Goal: Communication & Community: Share content

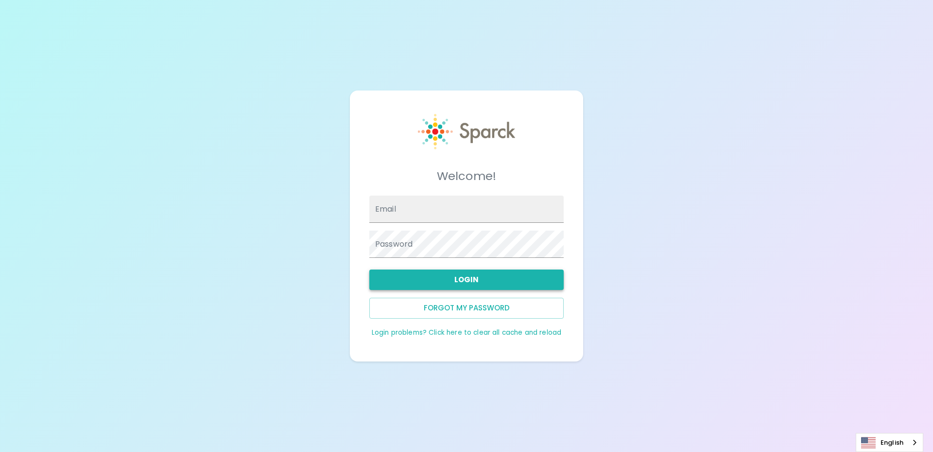
type input "snguyen@sfbaycoffee.com"
click at [443, 285] on button "Login" at bounding box center [466, 279] width 194 height 20
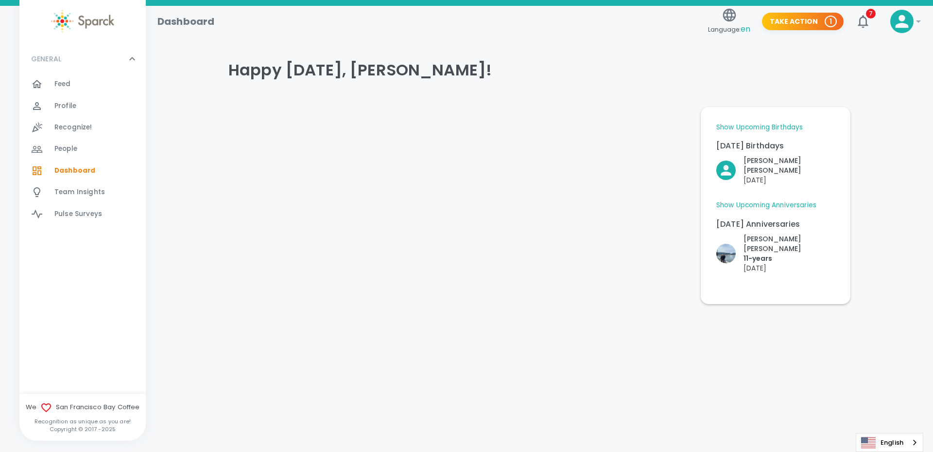
click at [64, 80] on span "Feed" at bounding box center [62, 84] width 17 height 10
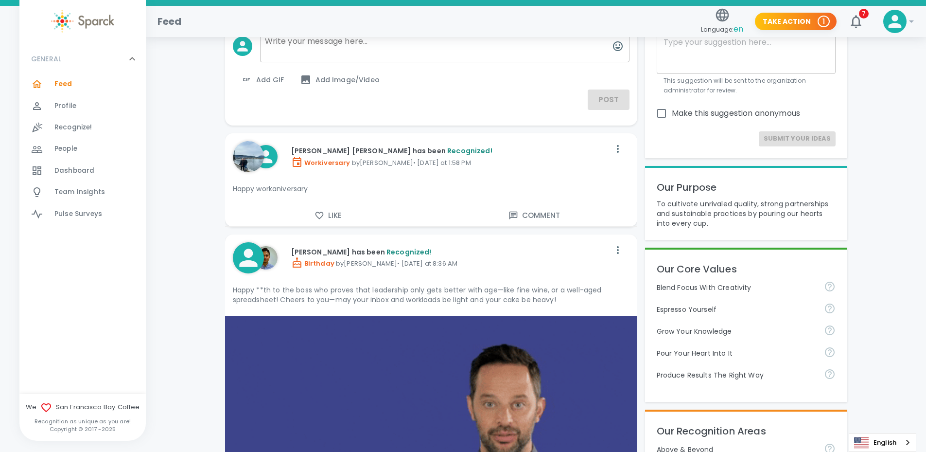
scroll to position [49, 0]
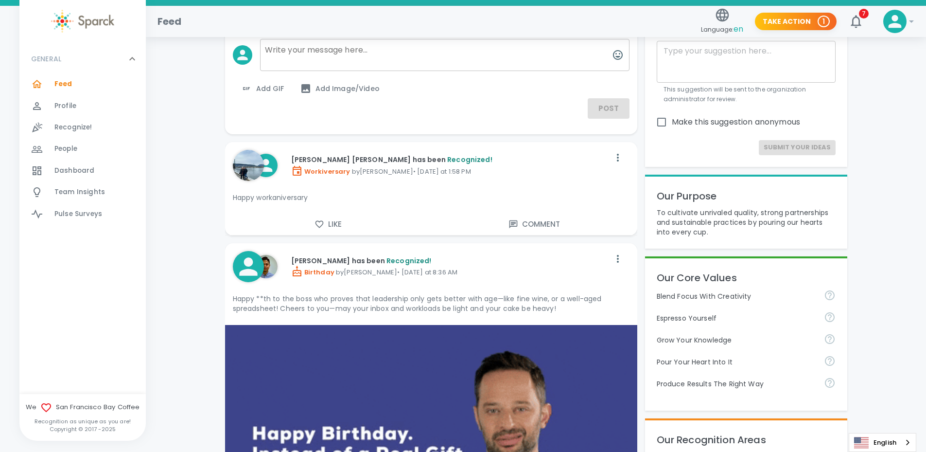
click at [320, 227] on icon "button" at bounding box center [319, 224] width 8 height 7
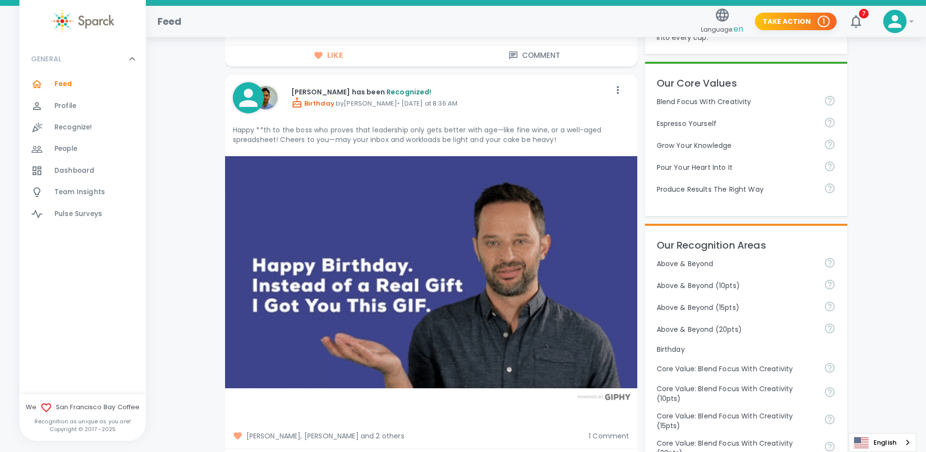
scroll to position [340, 0]
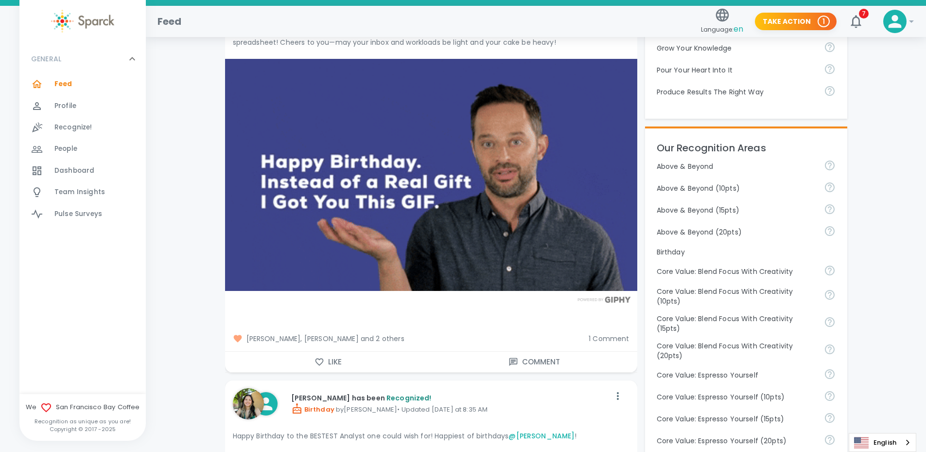
click at [321, 358] on icon "button" at bounding box center [319, 362] width 10 height 10
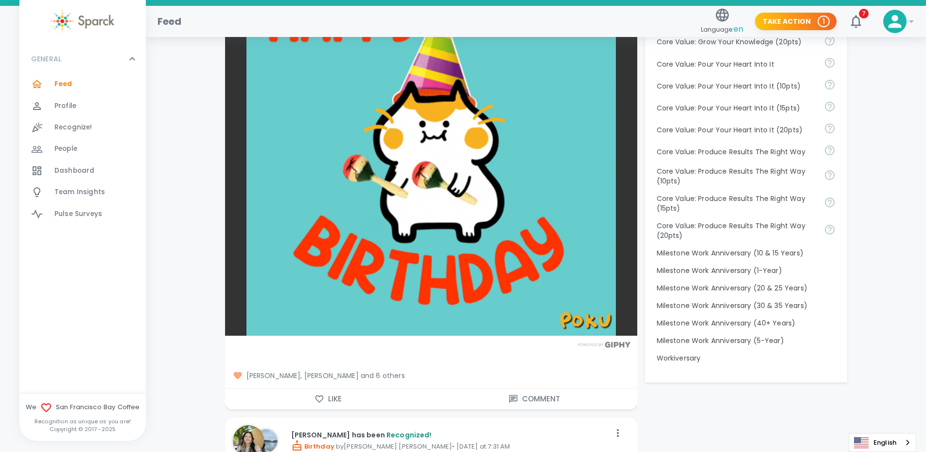
scroll to position [1021, 0]
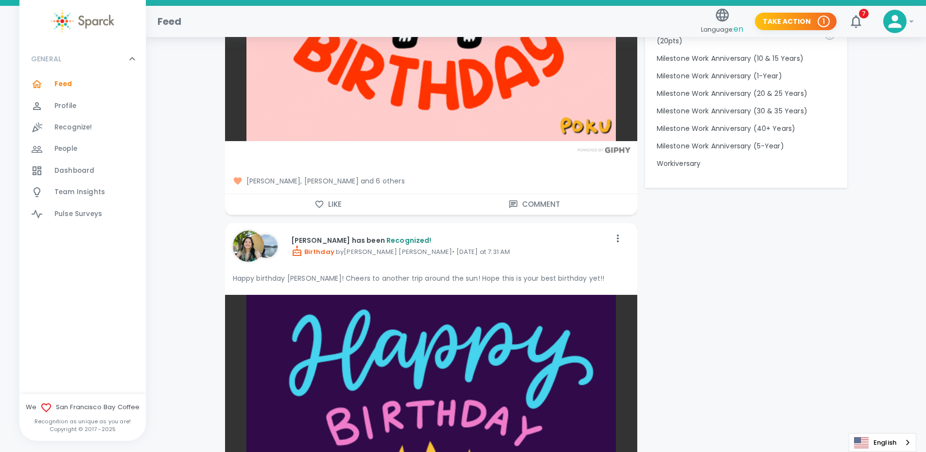
click at [326, 206] on button "Like" at bounding box center [328, 204] width 206 height 20
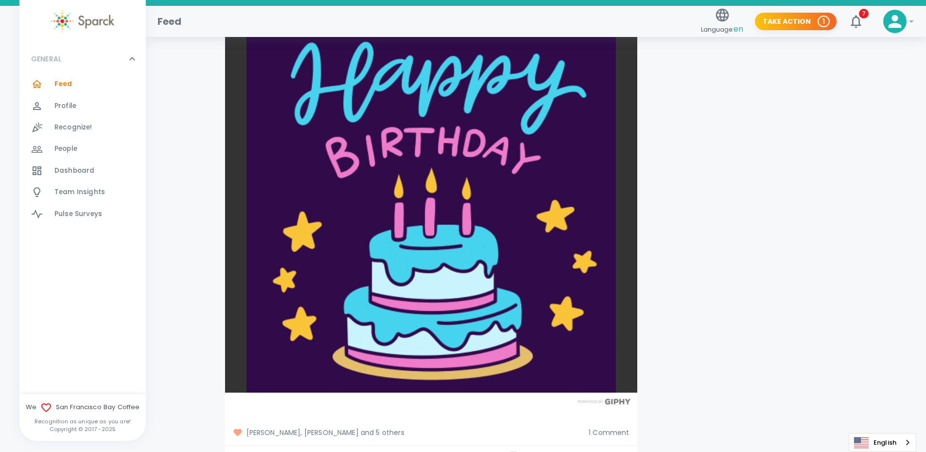
scroll to position [1410, 0]
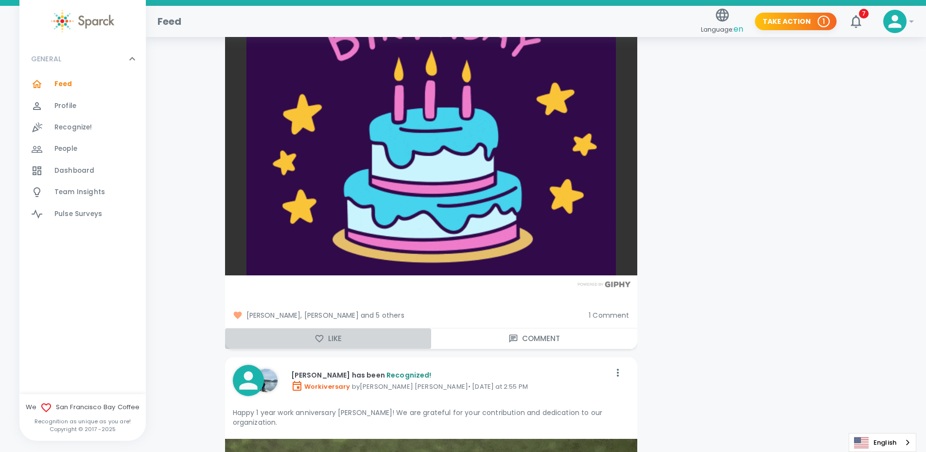
click at [327, 339] on button "Like" at bounding box center [328, 338] width 206 height 20
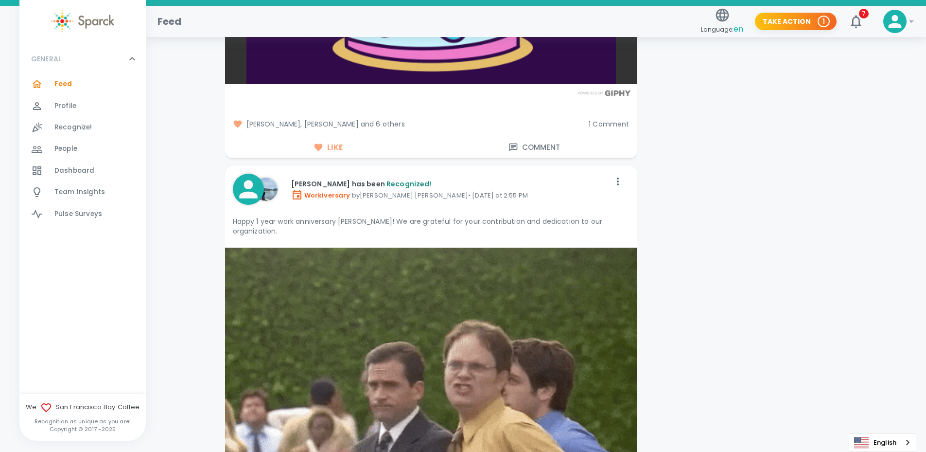
scroll to position [1604, 0]
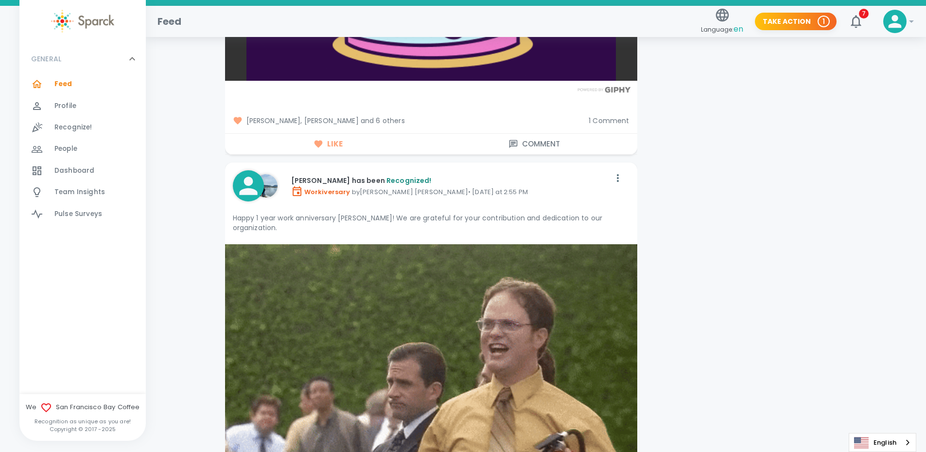
click at [618, 122] on span "1 Comment" at bounding box center [609, 121] width 40 height 10
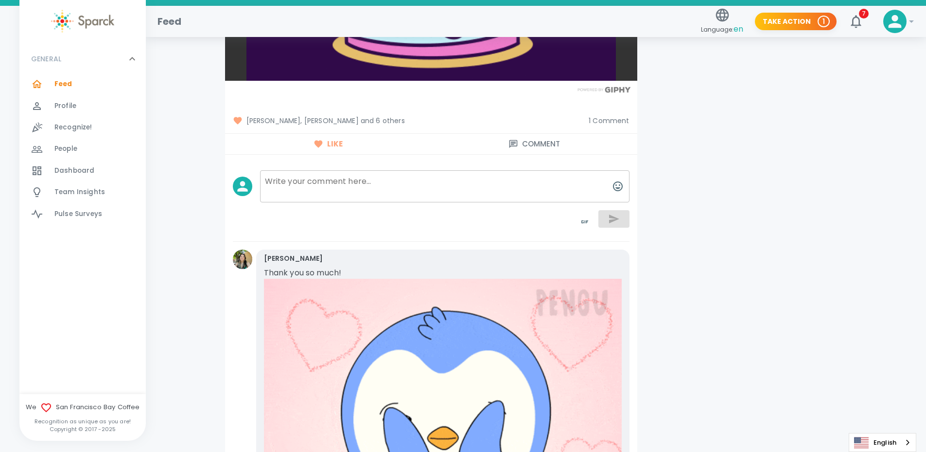
click at [617, 122] on span "1 Comment" at bounding box center [609, 121] width 40 height 10
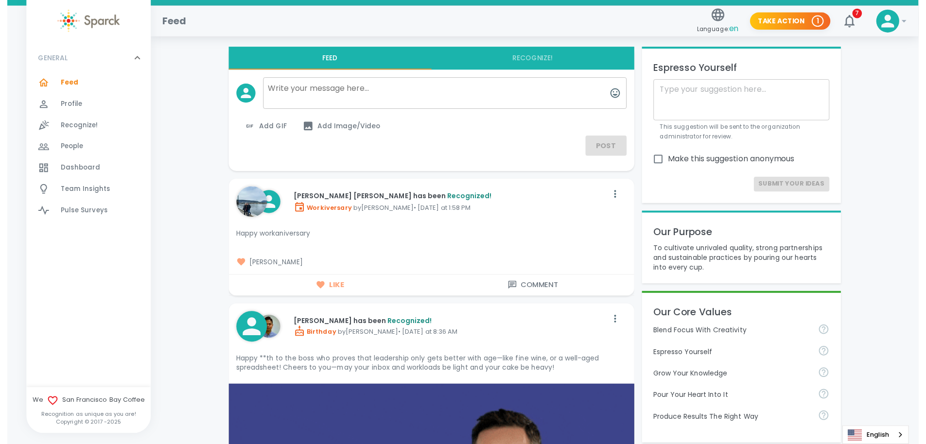
scroll to position [0, 0]
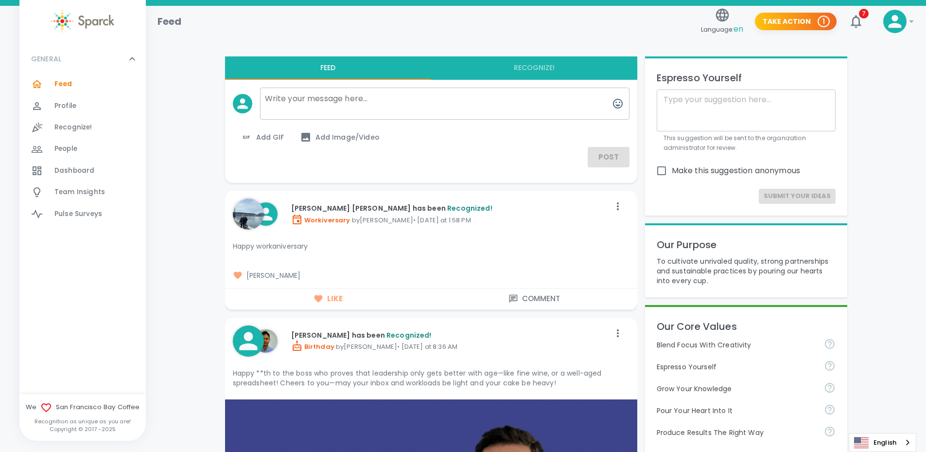
click at [87, 25] on img at bounding box center [82, 21] width 63 height 23
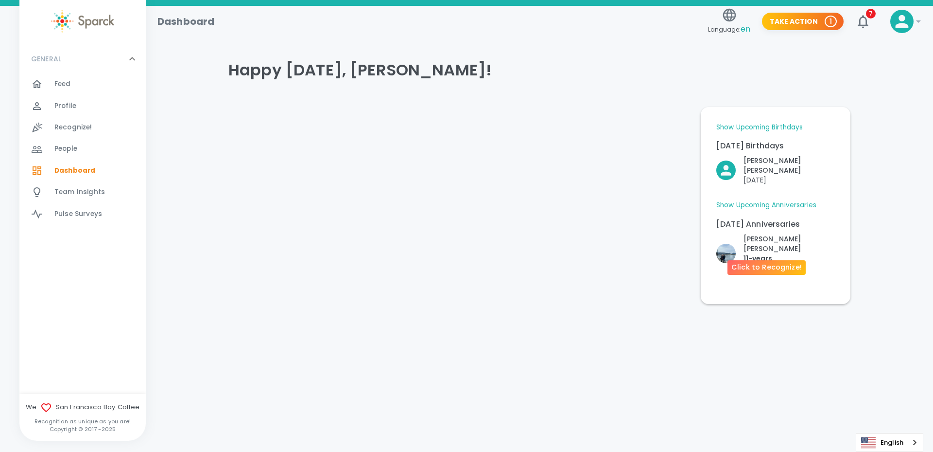
click at [780, 253] on p "11- years" at bounding box center [789, 258] width 91 height 10
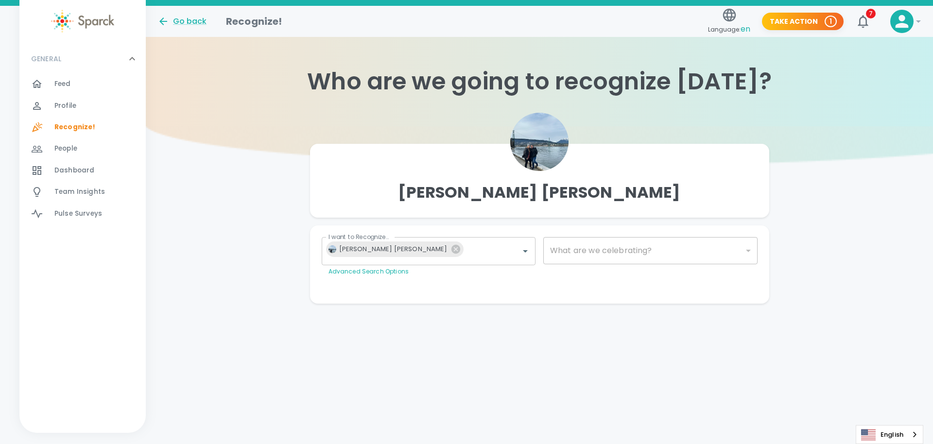
click at [550, 151] on img at bounding box center [539, 142] width 58 height 58
type input "2073"
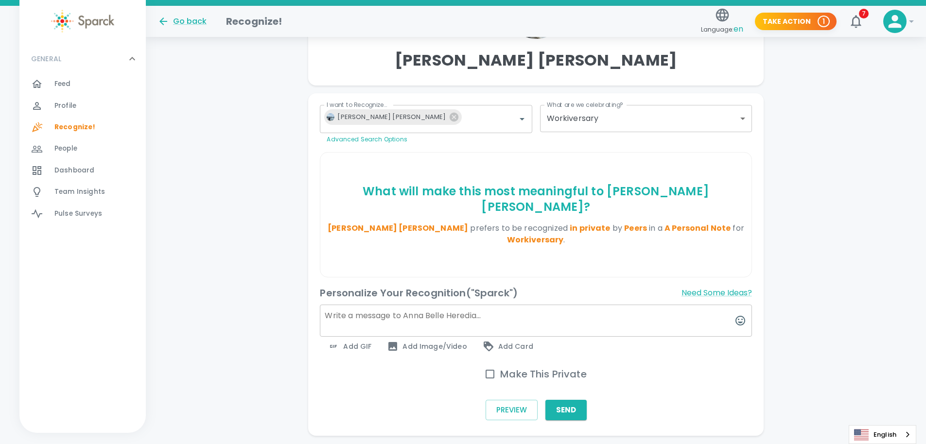
scroll to position [136, 0]
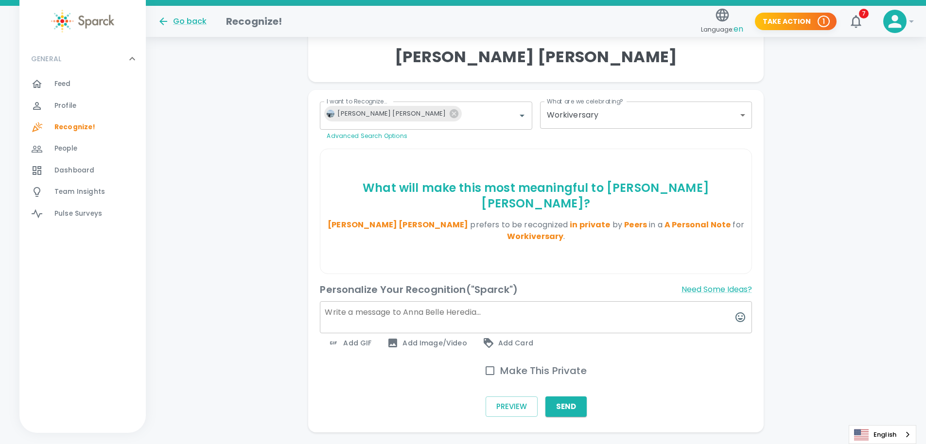
click at [466, 301] on textarea at bounding box center [536, 317] width 432 height 32
click at [379, 301] on textarea at bounding box center [536, 317] width 432 height 32
click at [489, 361] on input "Make This Private" at bounding box center [490, 371] width 20 height 20
checkbox input "true"
click at [382, 301] on textarea at bounding box center [536, 317] width 432 height 32
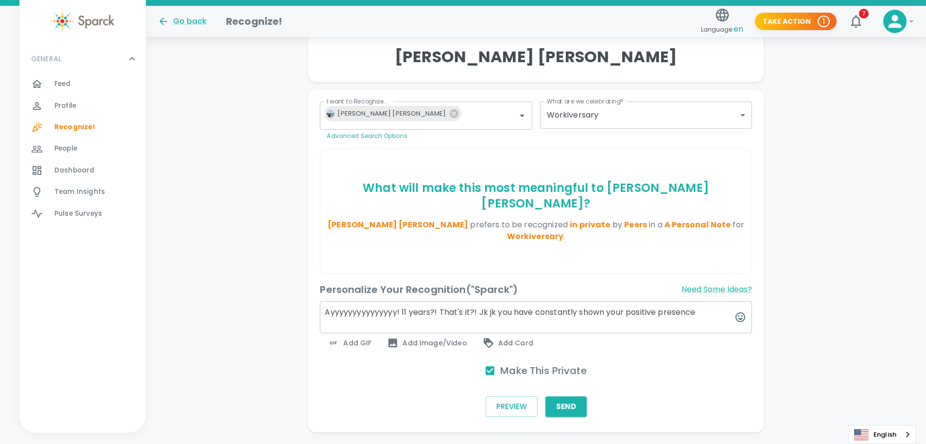
click at [499, 301] on textarea "Ayyyyyyyyyyyyyyy! 11 years?! That's it?! Jk jk you have constantly shown your p…" at bounding box center [536, 317] width 432 height 32
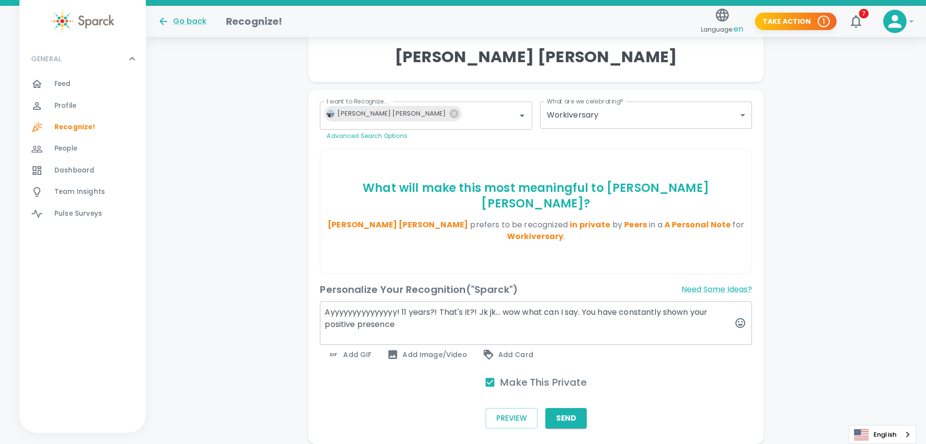
click at [401, 301] on textarea "Ayyyyyyyyyyyyyyy! 11 years?! That's it?! Jk jk... wow what can I say. You have …" at bounding box center [536, 323] width 432 height 44
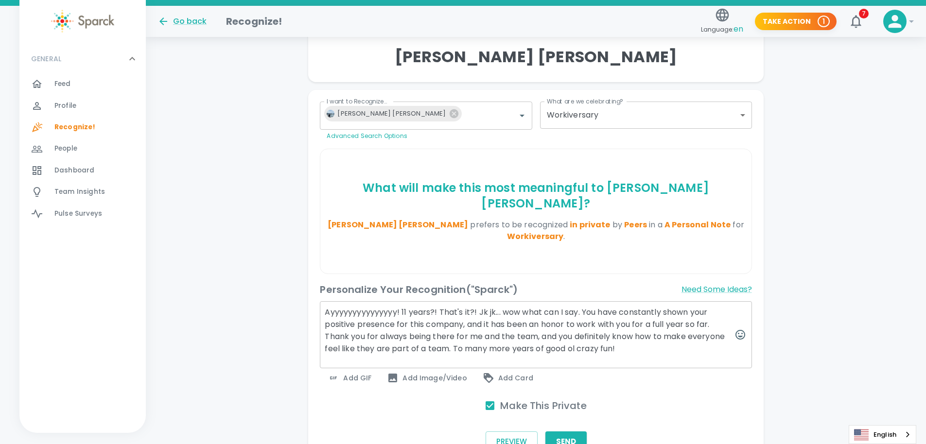
click at [543, 311] on textarea "Ayyyyyyyyyyyyyyy! 11 years?! That's it?! Jk jk... wow what can I say. You have …" at bounding box center [536, 334] width 432 height 67
click at [453, 324] on textarea "Ayyyyyyyyyyyyyyy! 11 years?! That's it?! Jk jk... wow what can I say. You have …" at bounding box center [536, 334] width 432 height 67
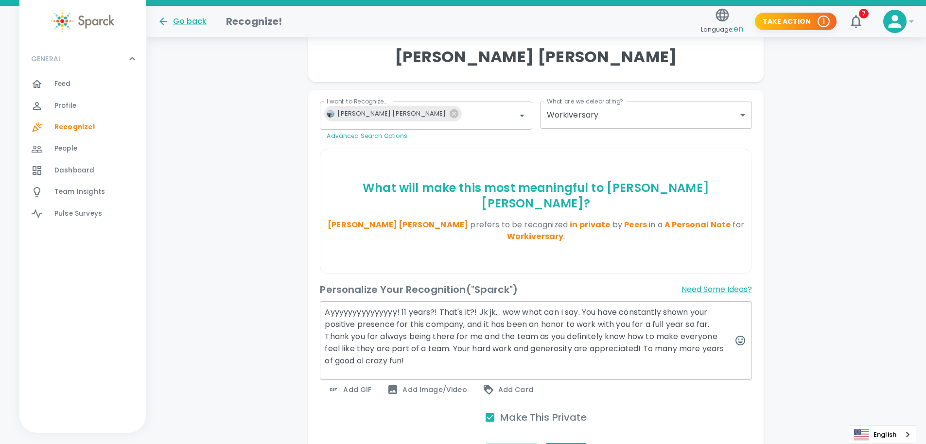
click at [640, 322] on textarea "Ayyyyyyyyyyyyyyy! 11 years?! That's it?! Jk jk... wow what can I say. You have …" at bounding box center [536, 340] width 432 height 79
click at [420, 334] on textarea "Ayyyyyyyyyyyyyyy! 11 years?! That's it?! Jk jk... wow what can I say. You have …" at bounding box center [536, 340] width 432 height 79
type textarea "Ayyyyyyyyyyyyyyy! 11 years?! That's it?! Jk jk... wow what can I say. You have …"
click at [365, 384] on span "Add GIF" at bounding box center [350, 390] width 44 height 12
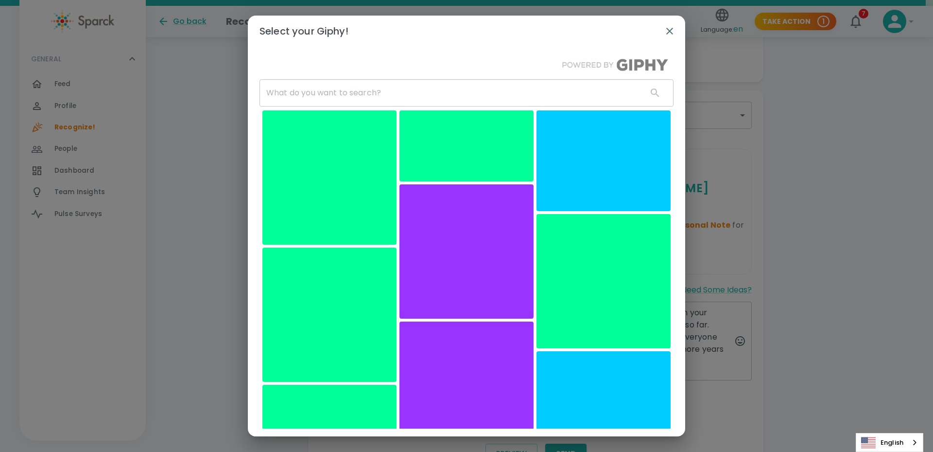
click at [385, 234] on img at bounding box center [329, 177] width 134 height 134
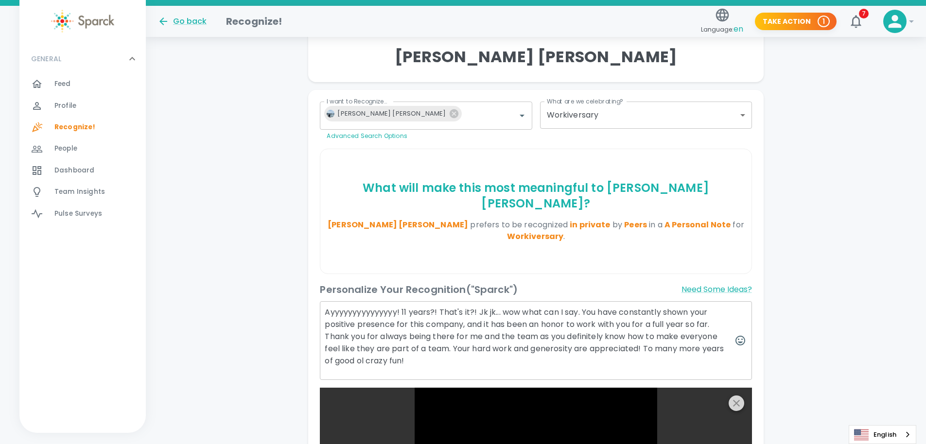
click at [737, 398] on icon "button" at bounding box center [737, 404] width 12 height 12
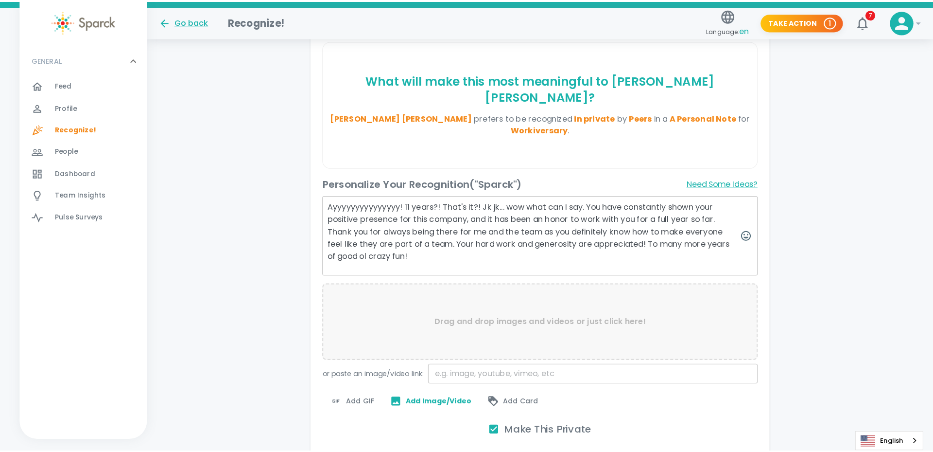
scroll to position [281, 0]
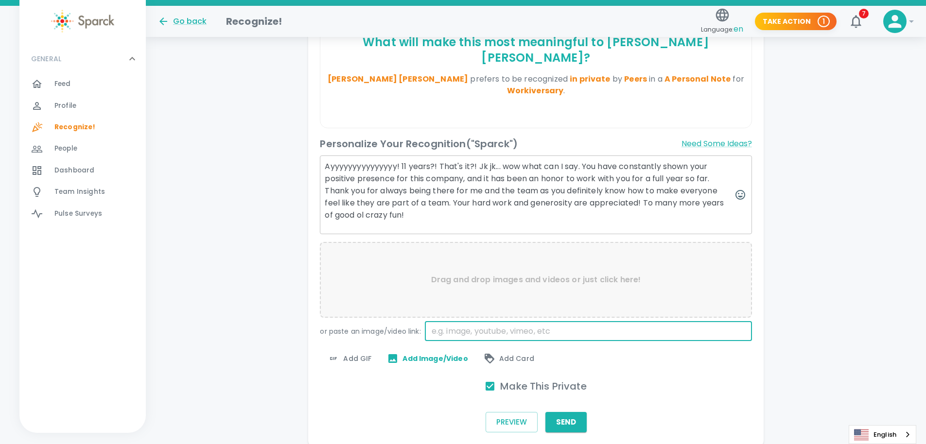
click at [479, 322] on input "text" at bounding box center [588, 331] width 327 height 19
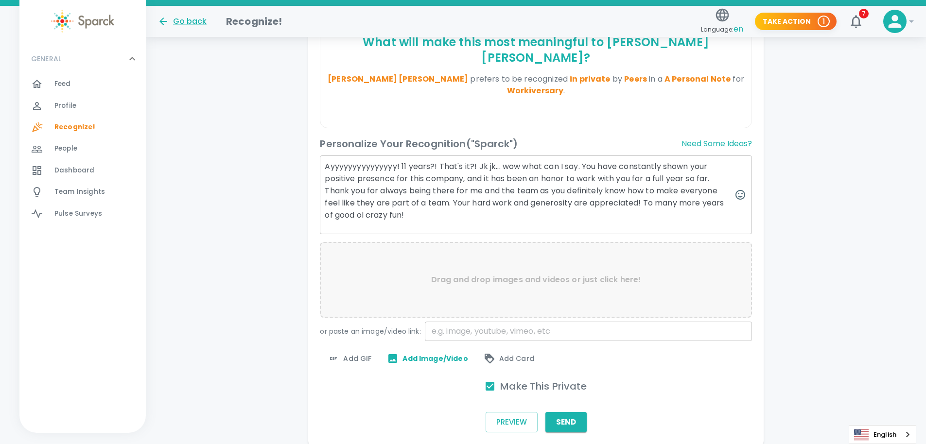
click at [361, 353] on span "Add GIF" at bounding box center [350, 359] width 44 height 12
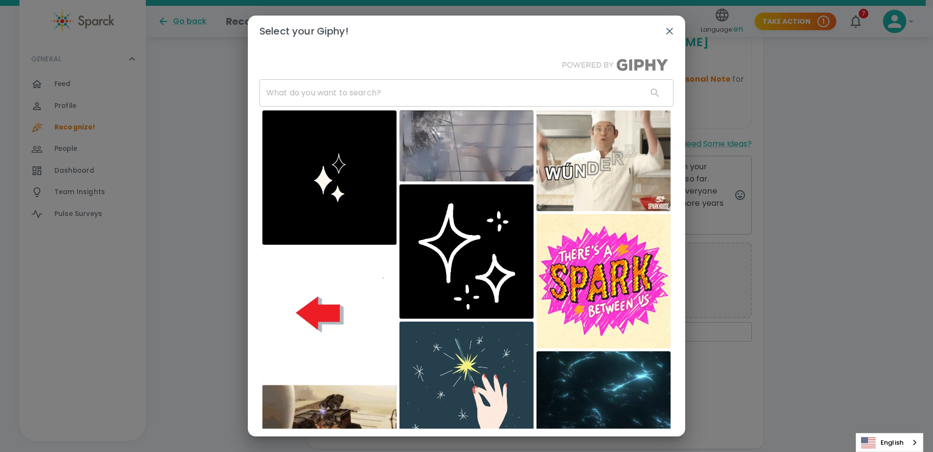
click at [317, 94] on input "text" at bounding box center [450, 92] width 380 height 27
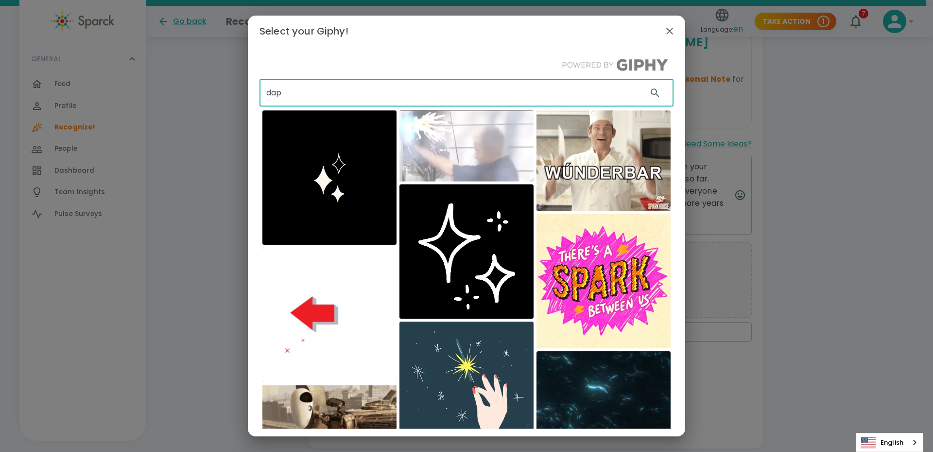
type input "dap"
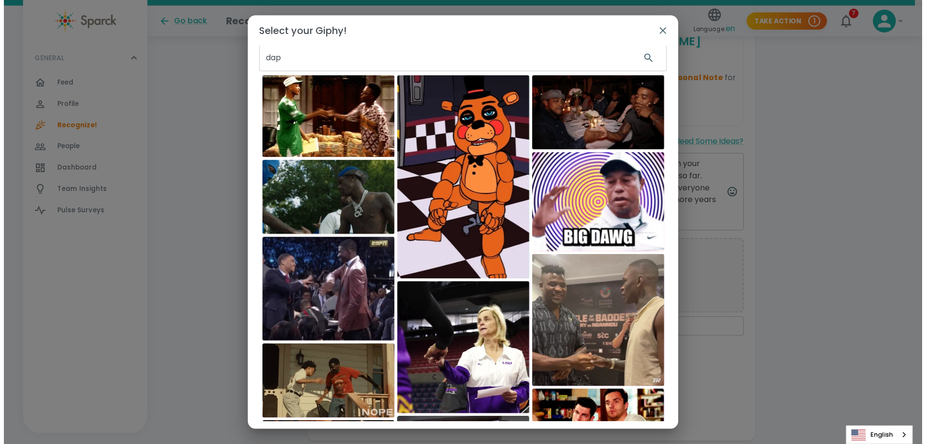
scroll to position [62, 0]
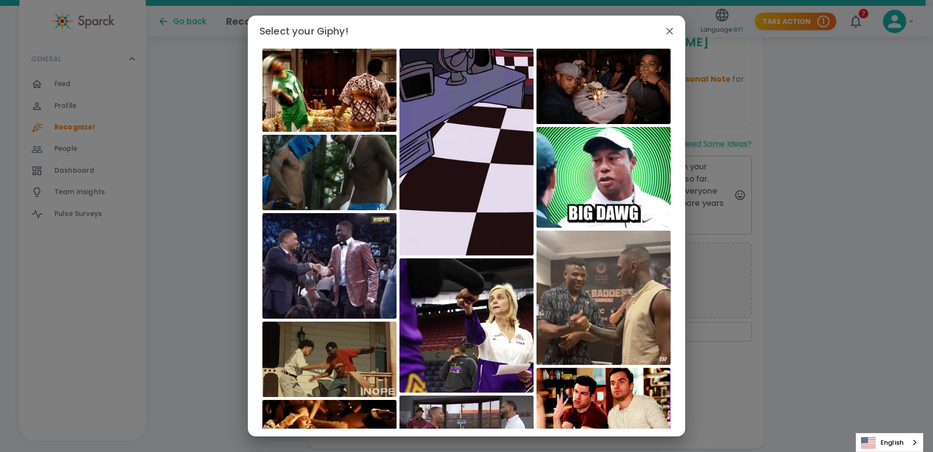
click at [300, 95] on img at bounding box center [329, 90] width 134 height 83
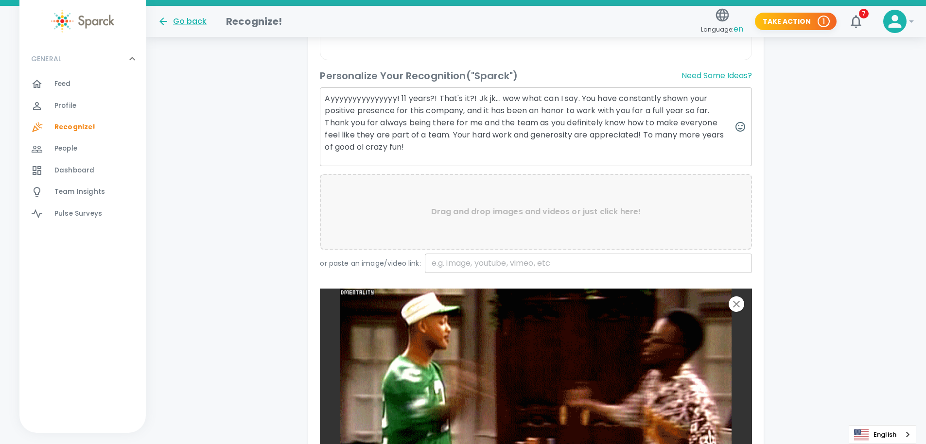
scroll to position [353, 0]
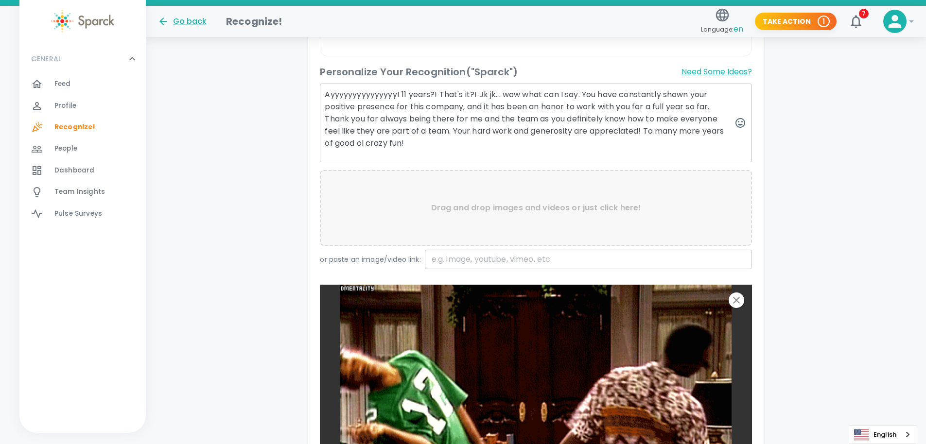
click at [429, 115] on textarea "Ayyyyyyyyyyyyyyy! 11 years?! That's it?! Jk jk... wow what can I say. You have …" at bounding box center [536, 123] width 432 height 79
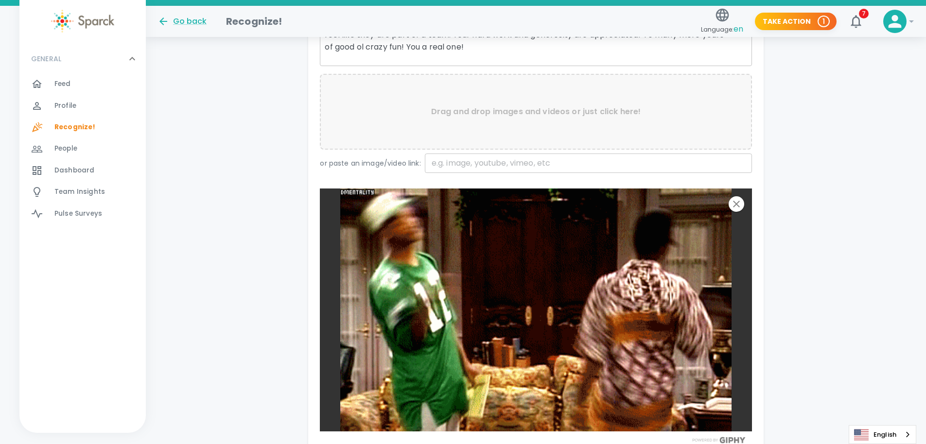
scroll to position [451, 0]
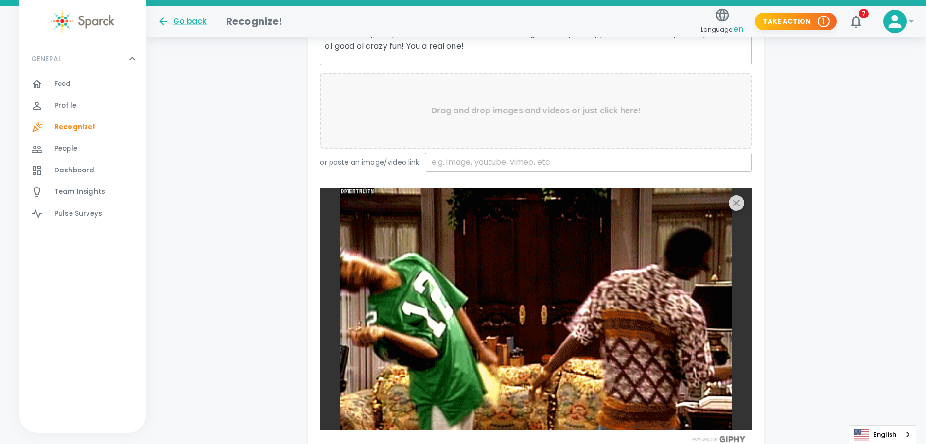
type textarea "Ayyyyyyyyyyyyyyy! 11 years?! That's it?! Jk jk... wow what can I say. You have …"
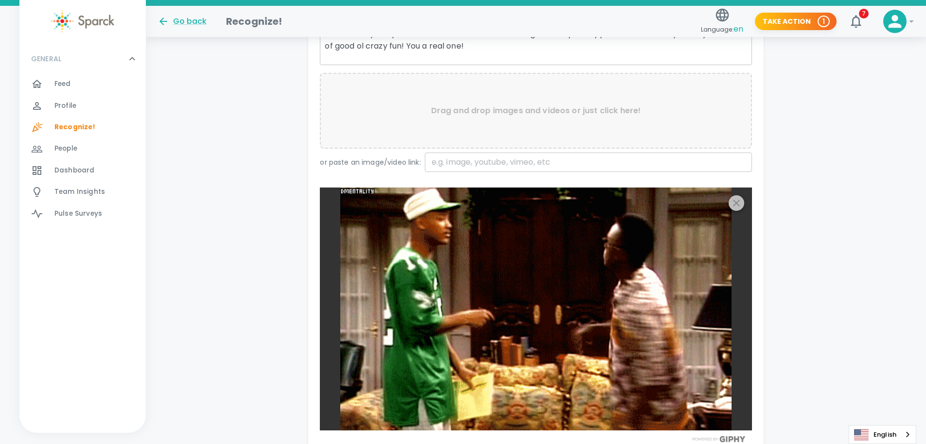
click at [734, 200] on icon "button" at bounding box center [736, 203] width 7 height 7
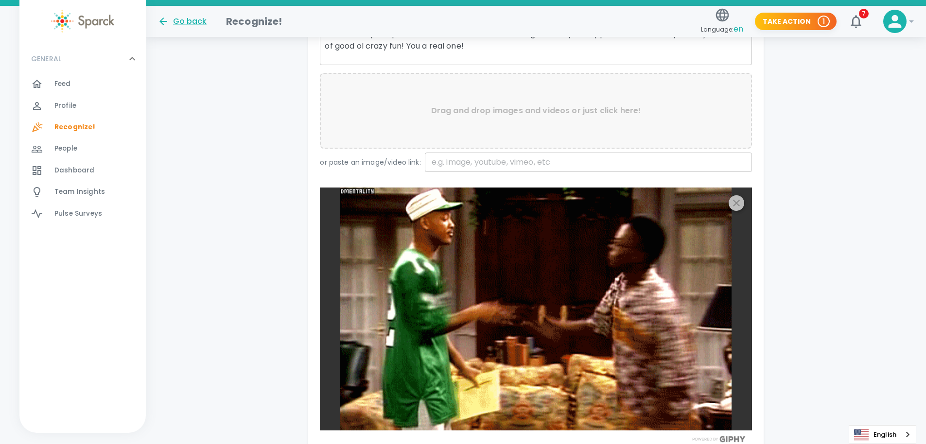
scroll to position [297, 0]
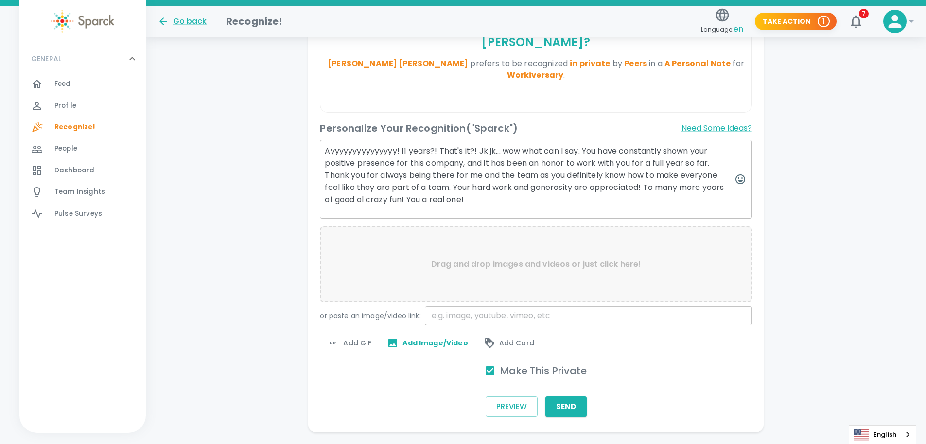
click at [342, 337] on span "Add GIF" at bounding box center [350, 343] width 44 height 12
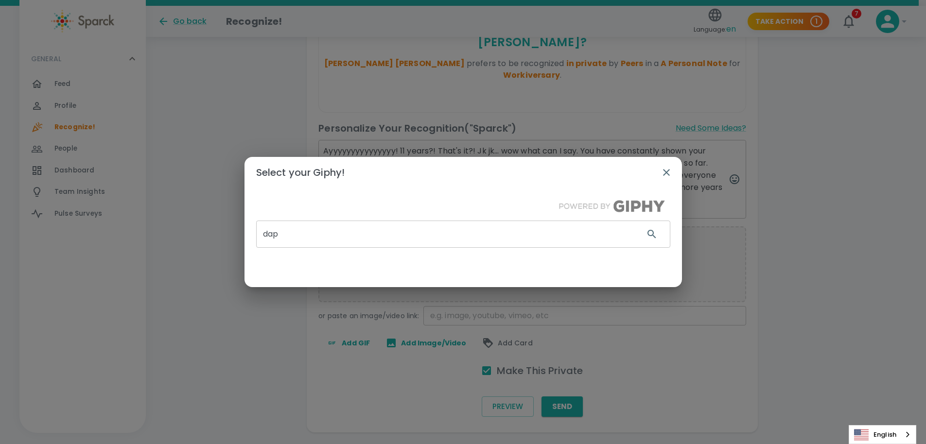
scroll to position [290, 0]
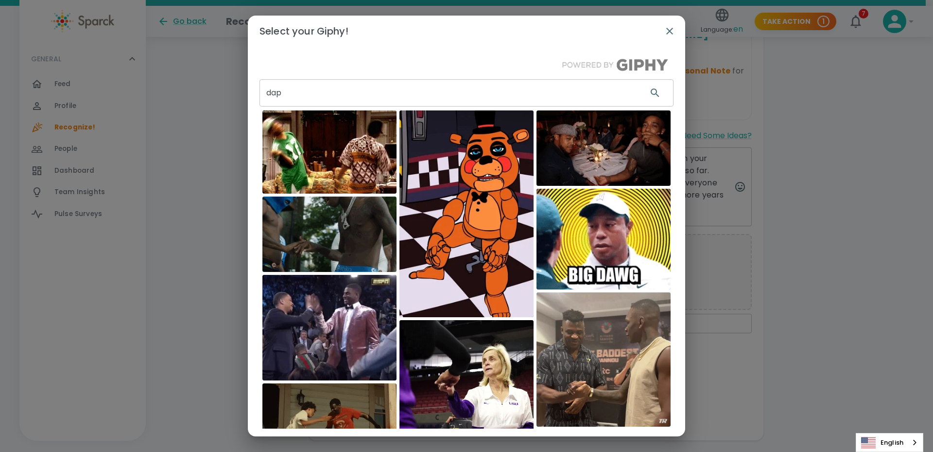
click at [305, 137] on img at bounding box center [329, 151] width 134 height 83
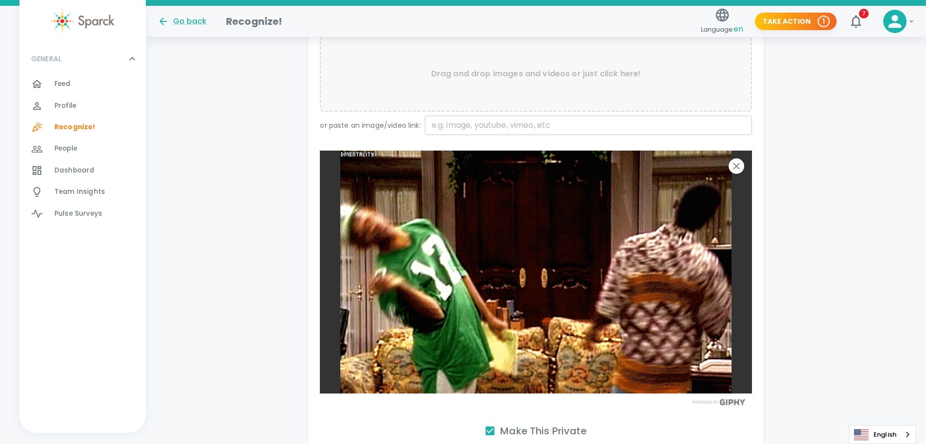
scroll to position [548, 0]
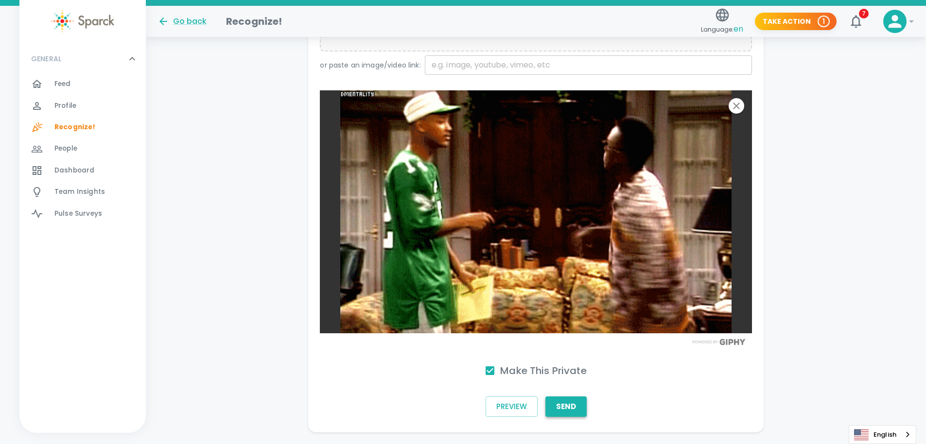
click at [567, 397] on button "Send" at bounding box center [565, 407] width 41 height 20
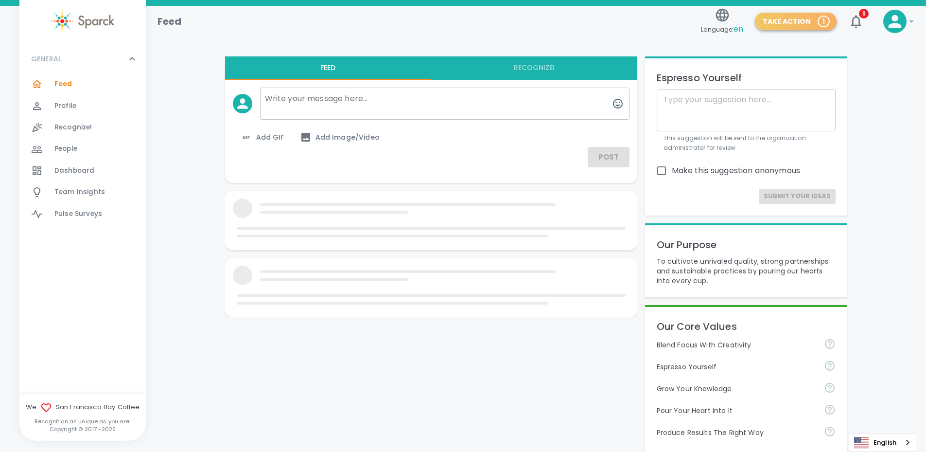
click at [806, 25] on button "Take Action 1" at bounding box center [796, 22] width 82 height 18
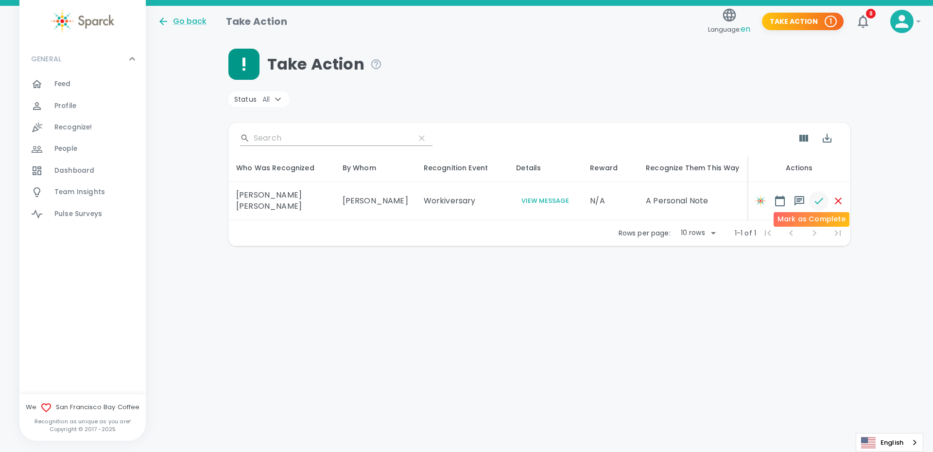
click at [813, 196] on icon "button" at bounding box center [819, 201] width 12 height 12
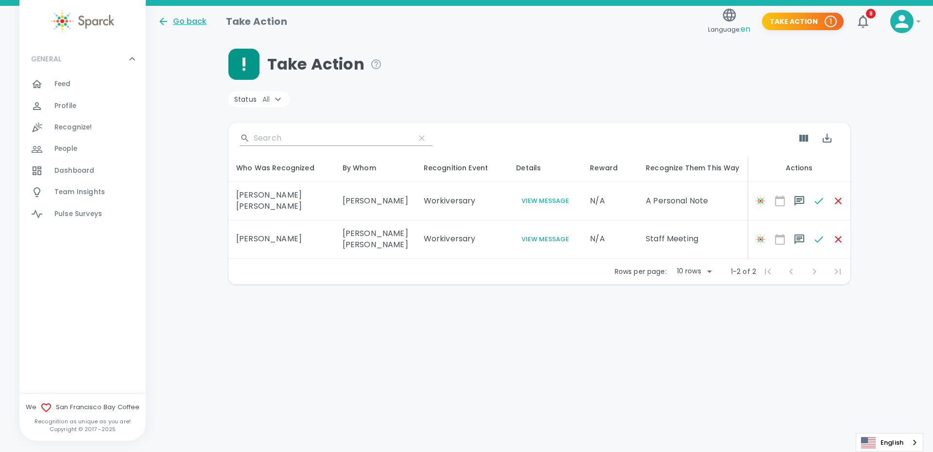
click at [197, 23] on div "Go back" at bounding box center [181, 22] width 49 height 12
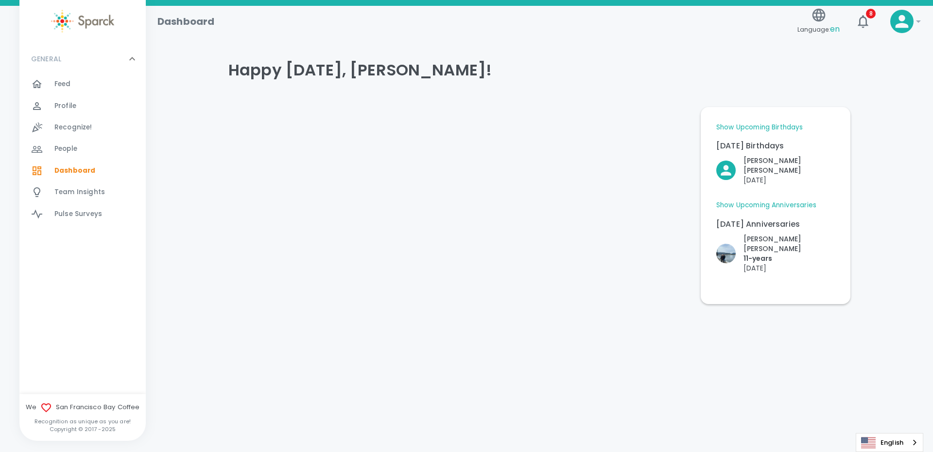
click at [59, 80] on span "Feed" at bounding box center [62, 84] width 17 height 10
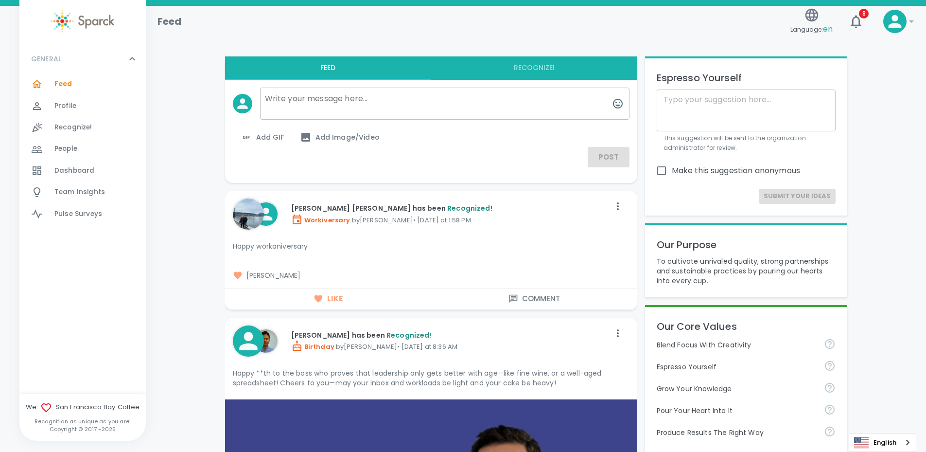
click at [269, 348] on img at bounding box center [265, 340] width 23 height 23
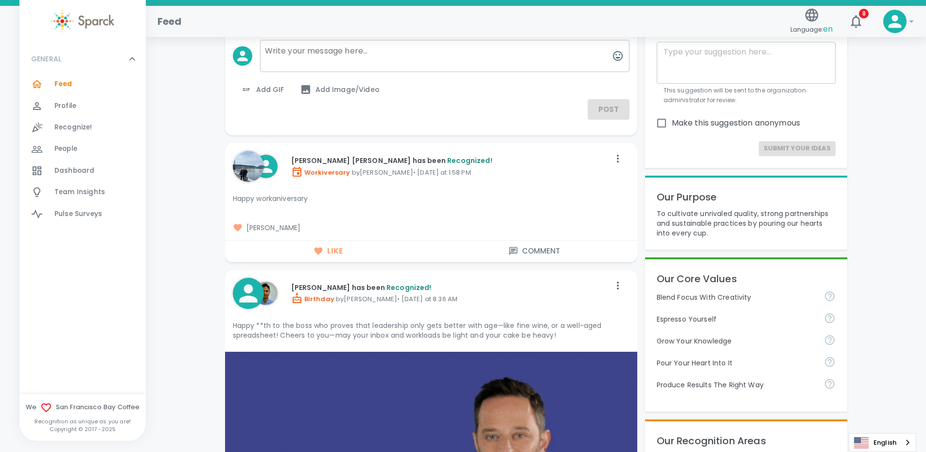
scroll to position [49, 0]
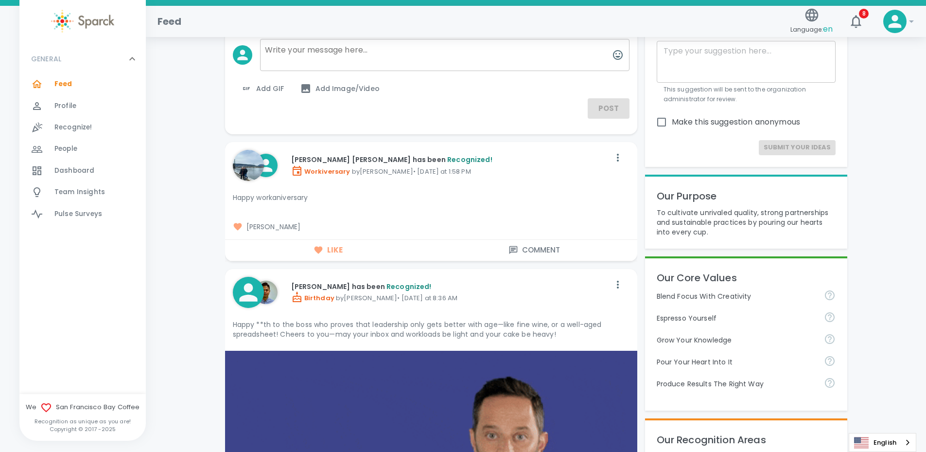
click at [244, 292] on icon at bounding box center [248, 292] width 27 height 27
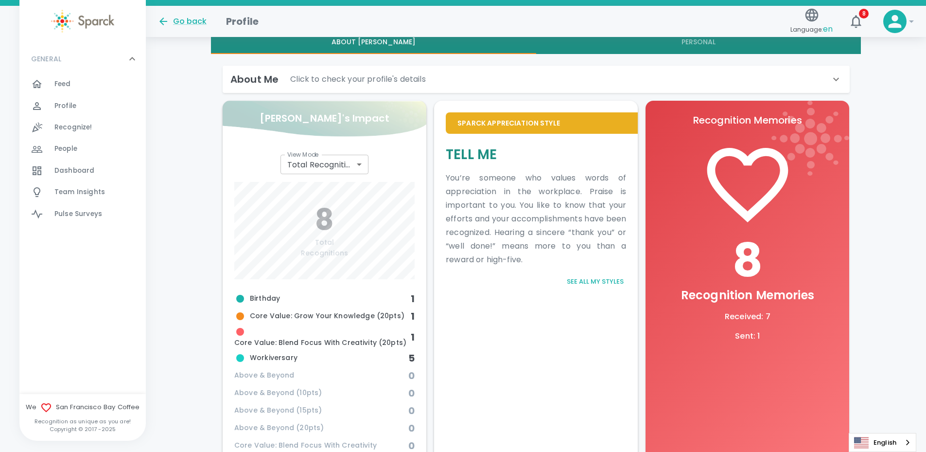
scroll to position [97, 0]
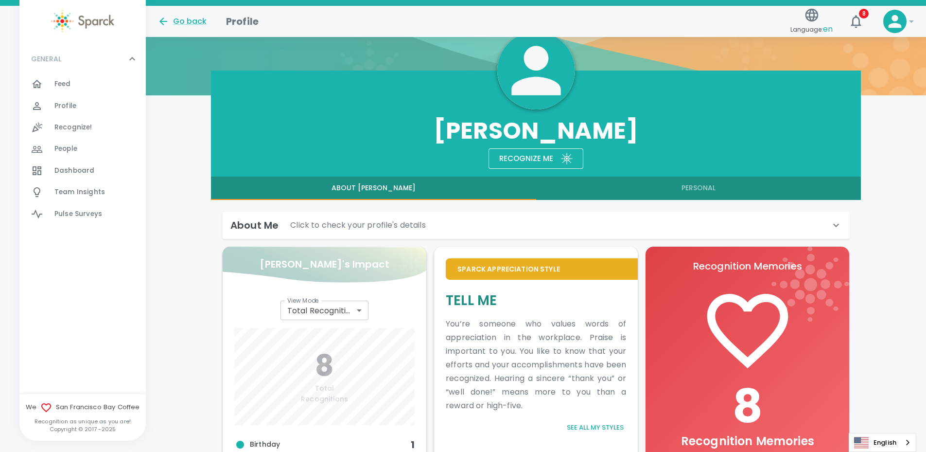
click at [705, 185] on button "Personal" at bounding box center [698, 187] width 325 height 23
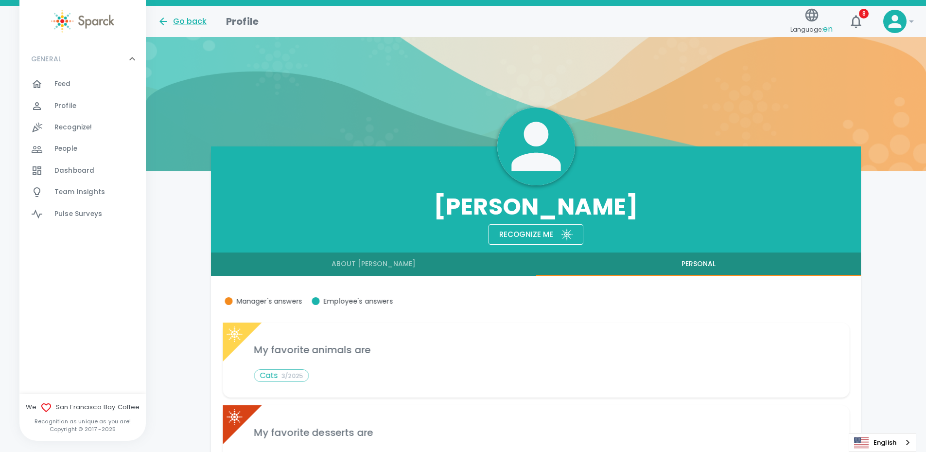
scroll to position [0, 0]
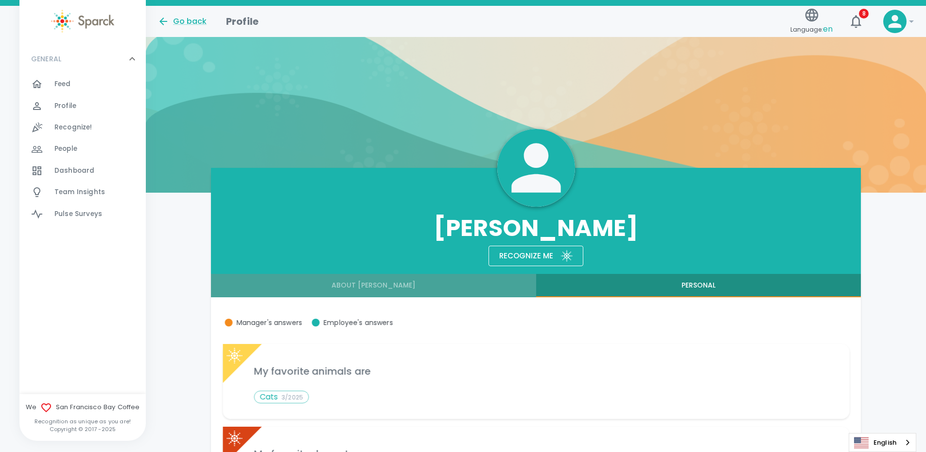
click at [368, 282] on button "About Paul" at bounding box center [373, 285] width 325 height 23
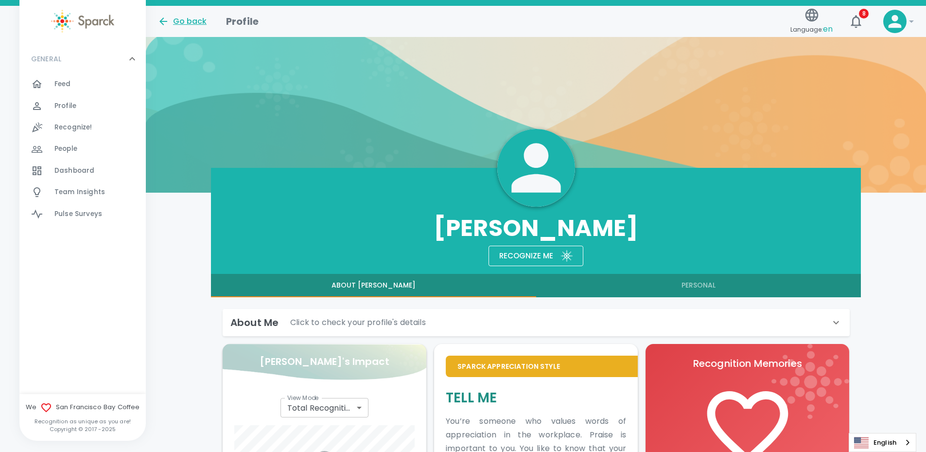
click at [182, 16] on div "Go back" at bounding box center [184, 18] width 69 height 20
click at [182, 18] on div "Go back" at bounding box center [181, 22] width 49 height 12
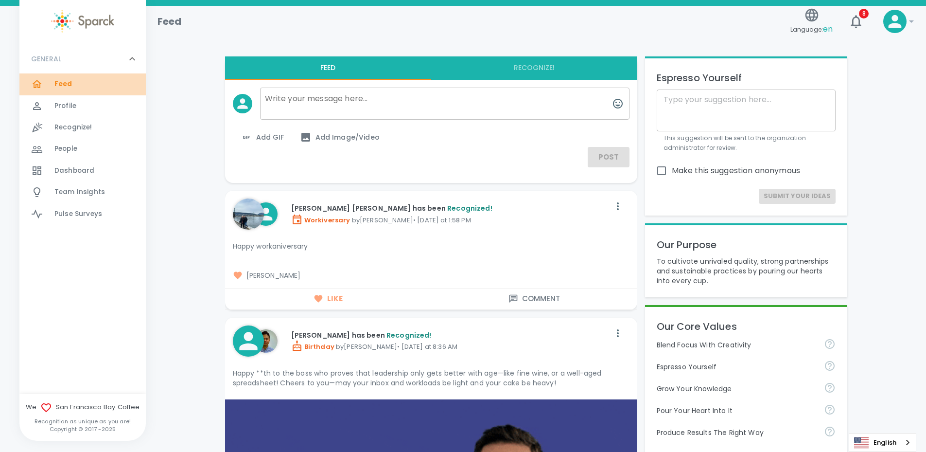
click at [65, 81] on span "Feed" at bounding box center [63, 84] width 18 height 10
